Goal: Task Accomplishment & Management: Manage account settings

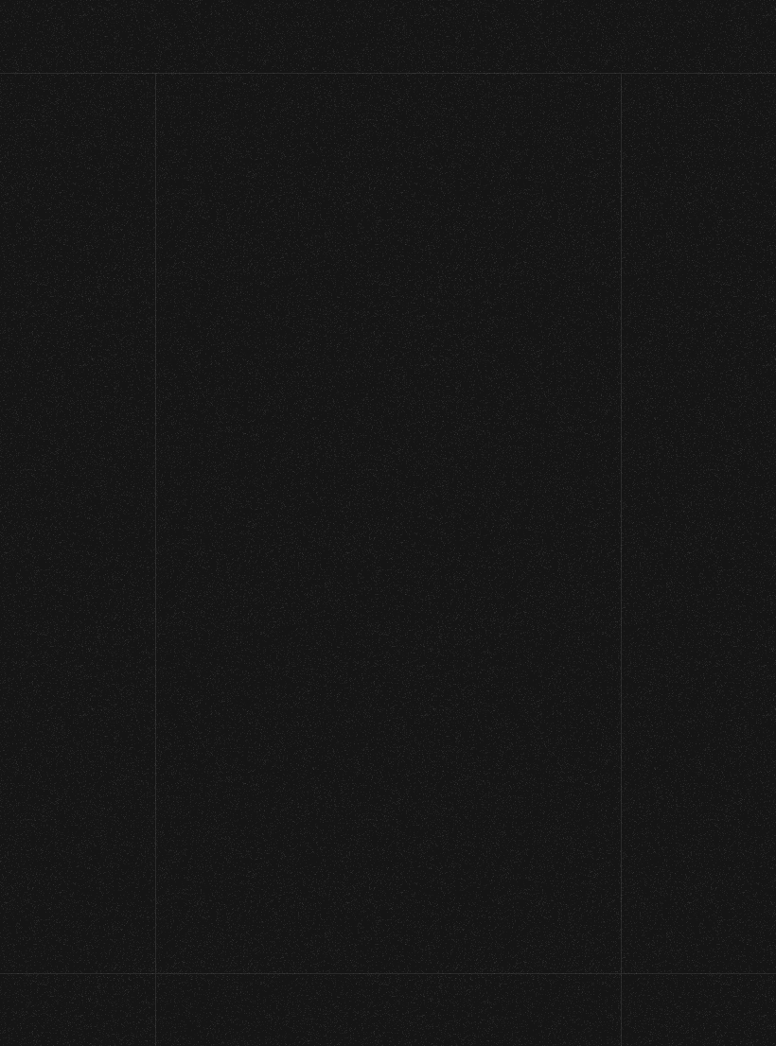
scroll to position [70, 0]
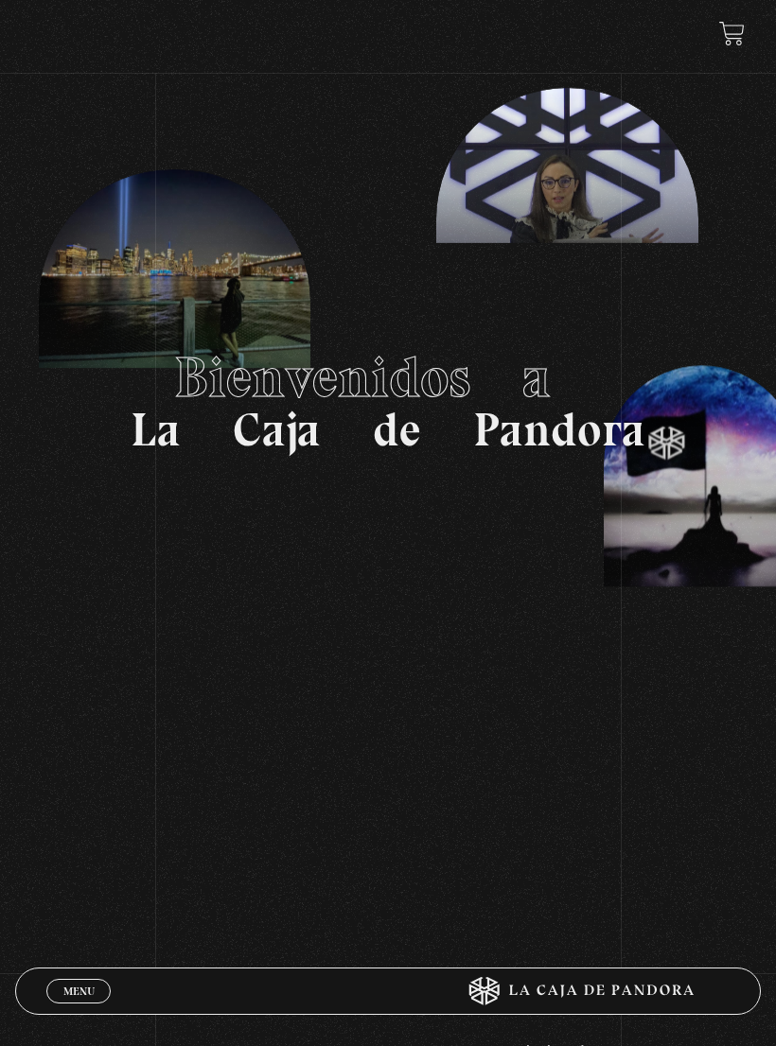
click at [66, 989] on span "Menu" at bounding box center [78, 991] width 31 height 11
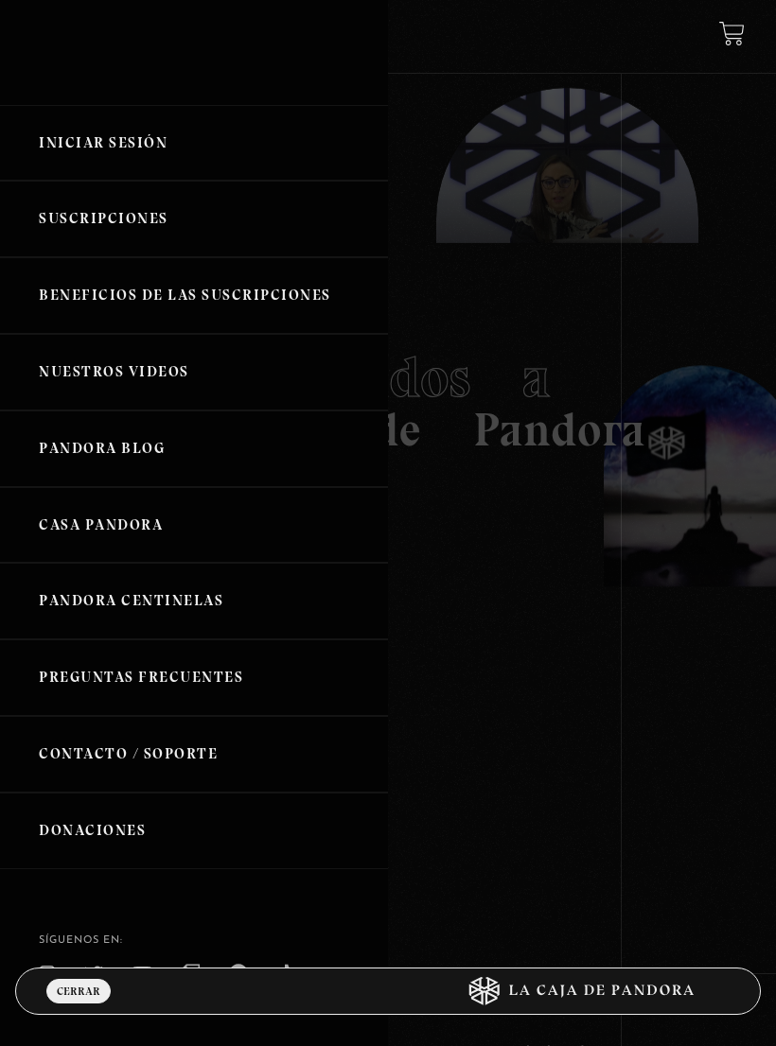
click at [91, 158] on link "Iniciar Sesión" at bounding box center [194, 143] width 388 height 77
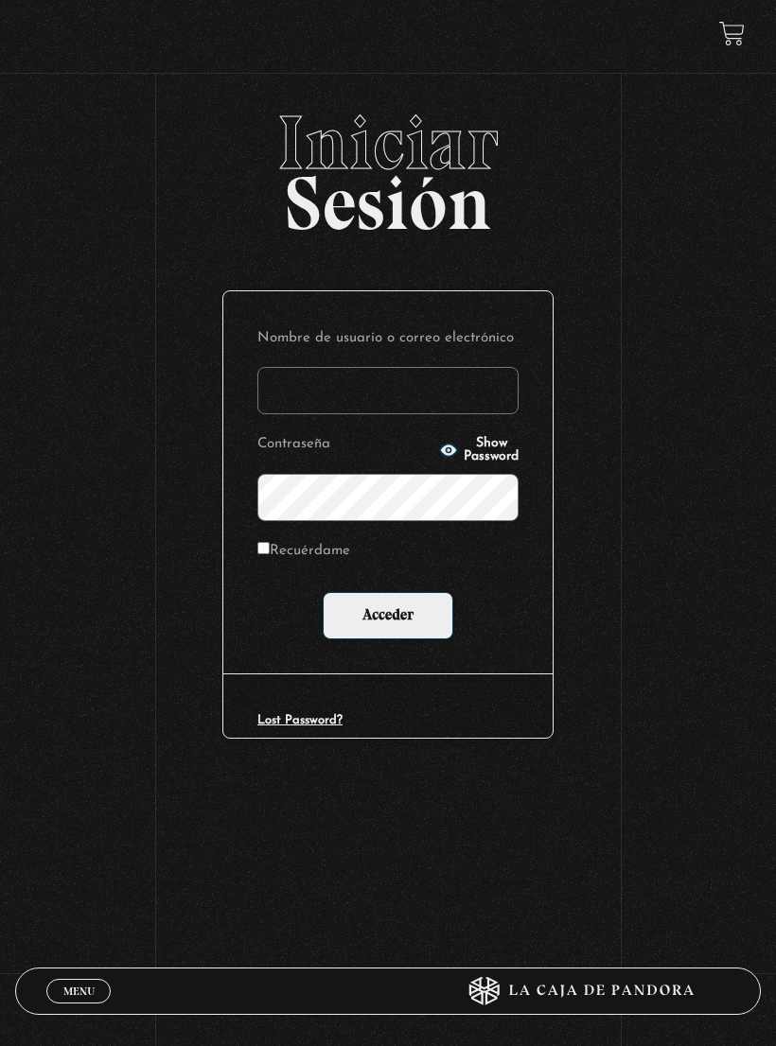
type input "le.ga.mo27@gmail.com"
click at [388, 616] on input "Acceder" at bounding box center [388, 615] width 131 height 47
click at [386, 610] on input "Acceder" at bounding box center [388, 615] width 131 height 47
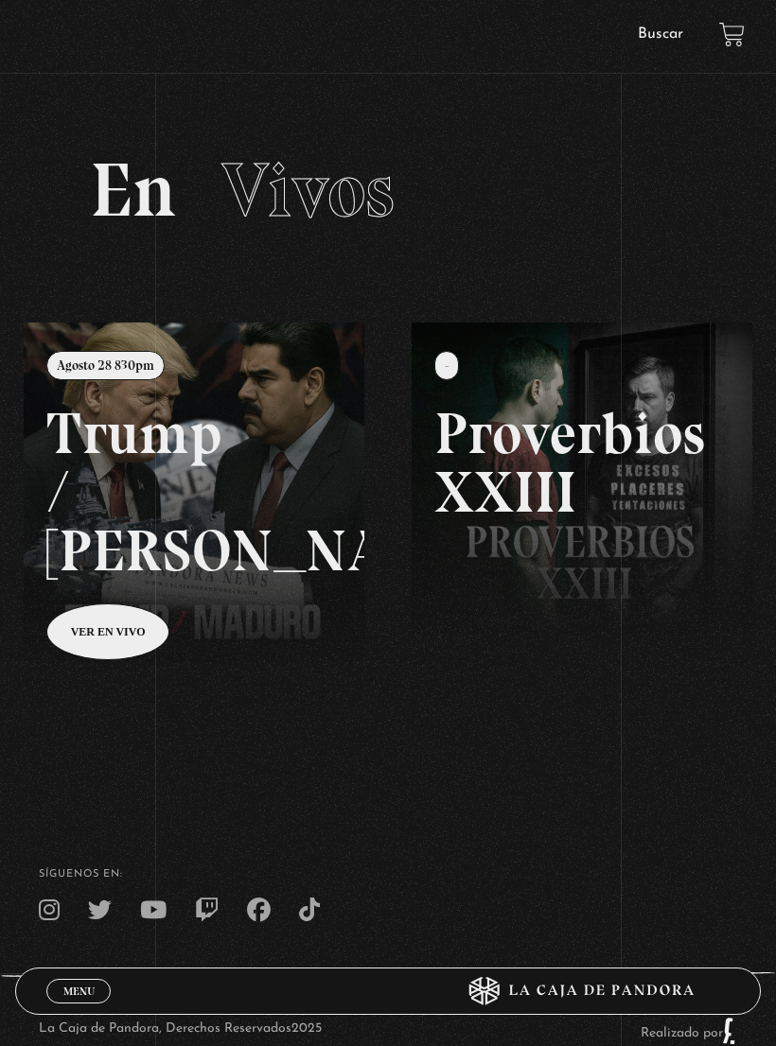
click at [110, 651] on link at bounding box center [412, 846] width 776 height 1046
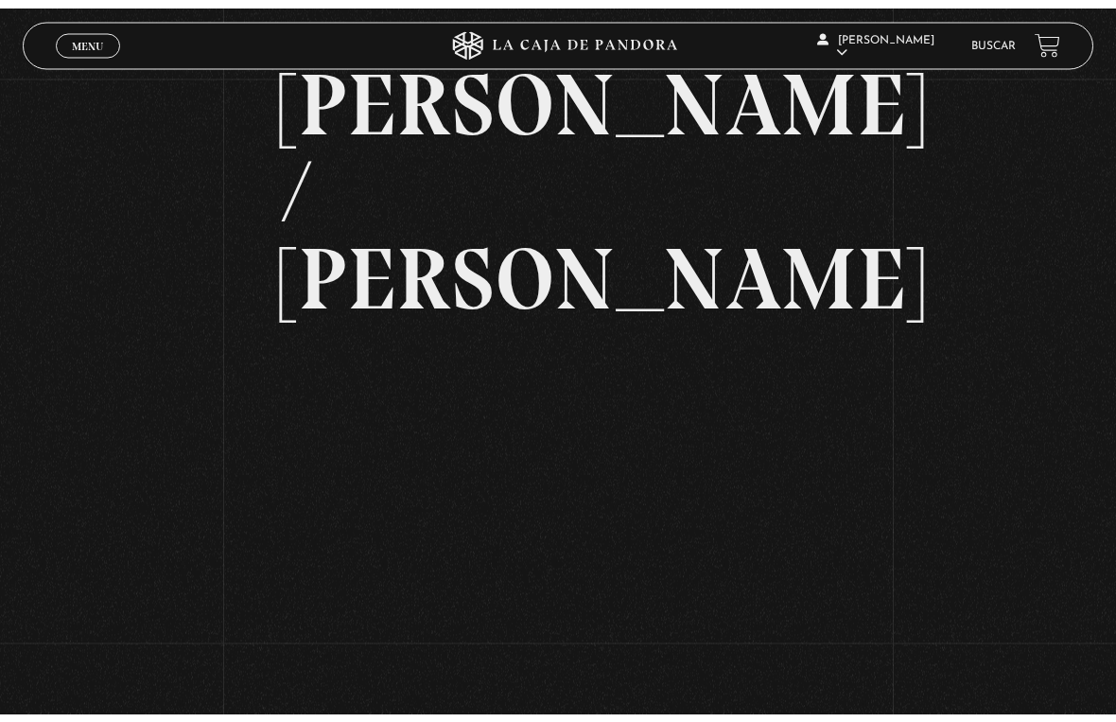
scroll to position [23, 0]
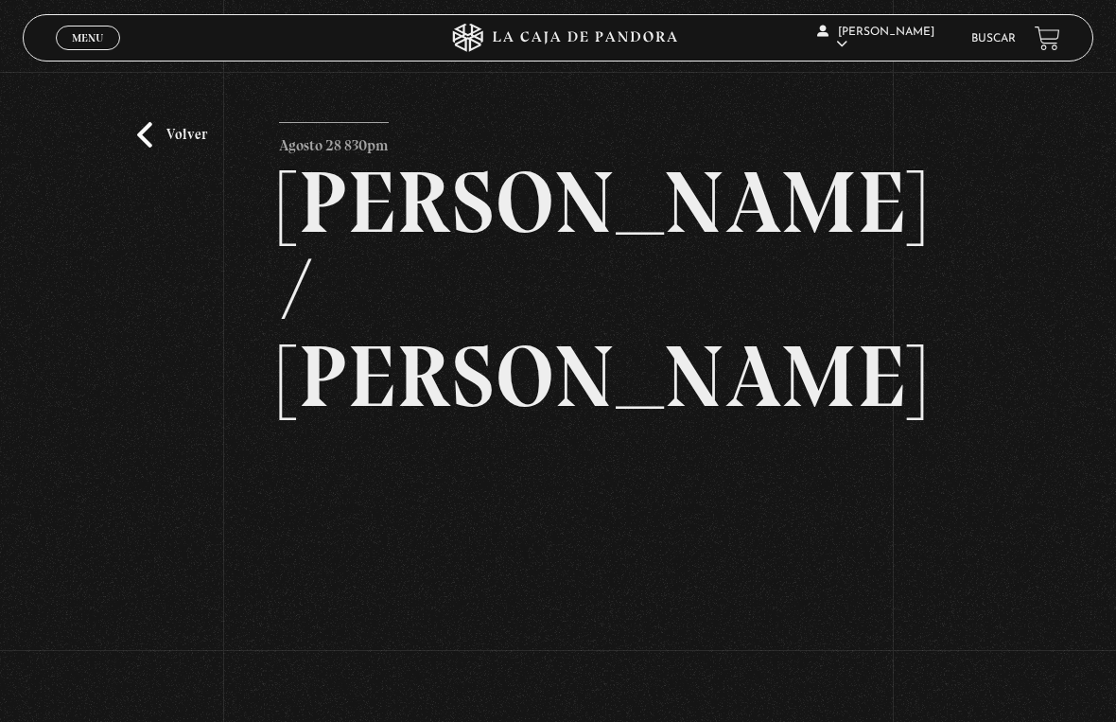
click at [775, 740] on html "ingresar al sitio Ver Video Más Información Solicitar Por favor coloque su disp…" at bounding box center [558, 533] width 1116 height 1113
click at [775, 738] on html "ingresar al sitio Ver Video Más Información Solicitar Por favor coloque su disp…" at bounding box center [558, 533] width 1116 height 1113
